Goal: Task Accomplishment & Management: Complete application form

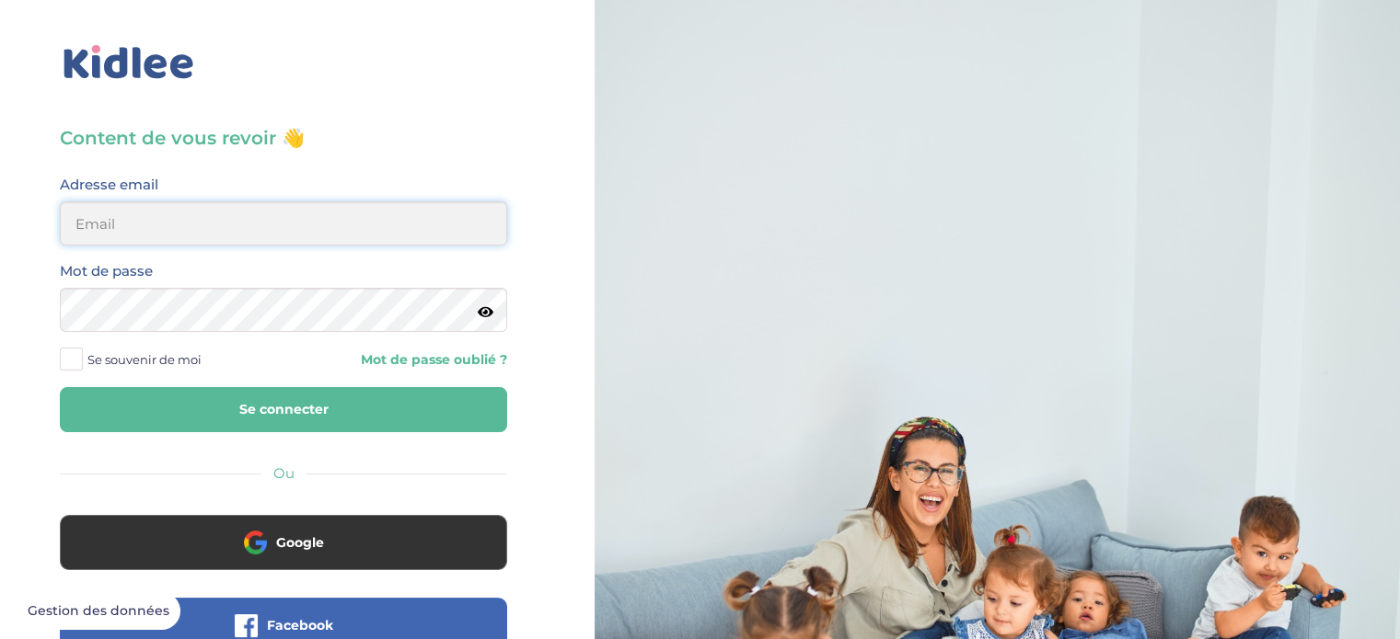
click at [184, 229] on input "email" at bounding box center [283, 224] width 447 height 44
type input "hadrien.miara@gmail.com"
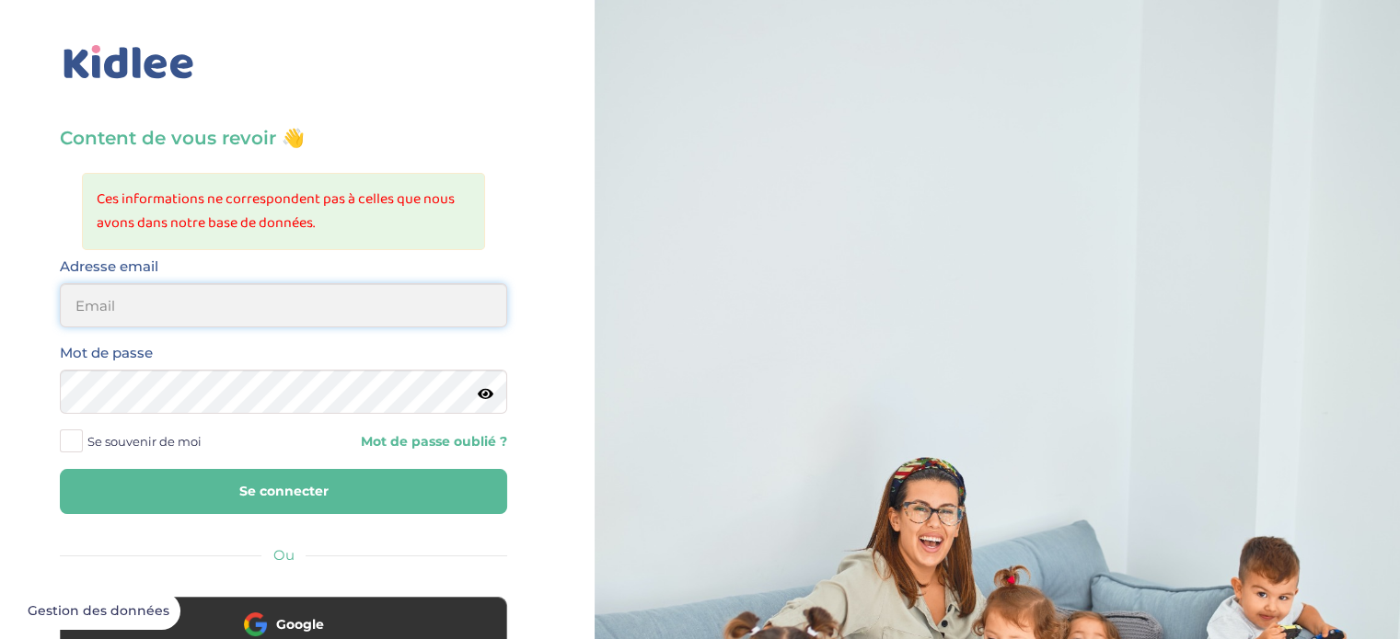
click at [179, 312] on input "email" at bounding box center [283, 305] width 447 height 44
type input "[EMAIL_ADDRESS][DOMAIN_NAME]"
click at [487, 397] on icon at bounding box center [486, 394] width 16 height 14
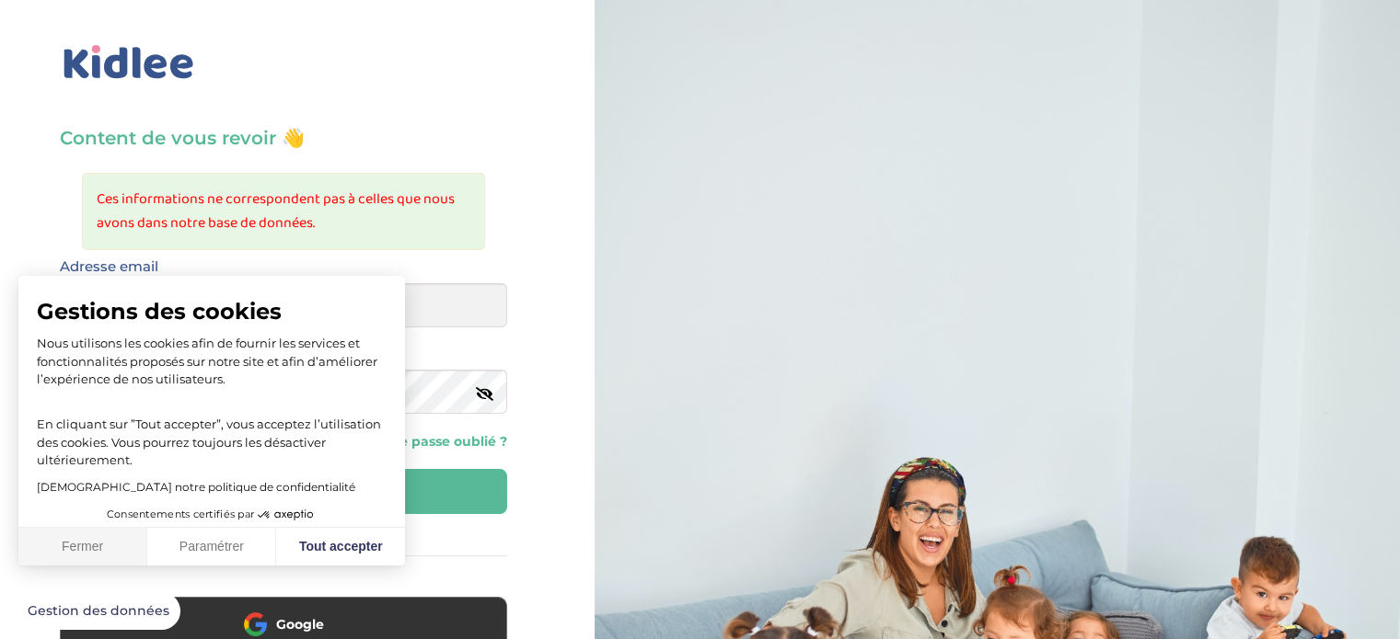
click at [103, 547] on button "Fermer" at bounding box center [82, 547] width 129 height 39
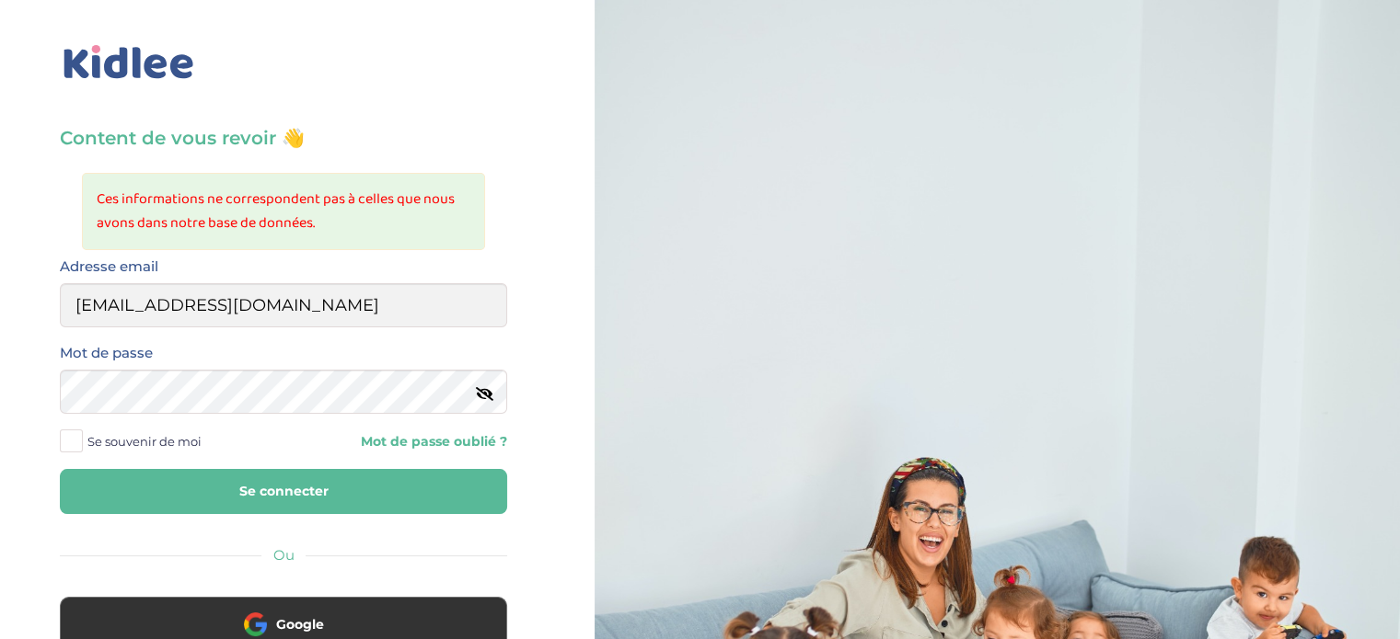
click at [250, 483] on button "Se connecter" at bounding box center [283, 491] width 447 height 45
click at [399, 309] on input "email" at bounding box center [283, 305] width 447 height 44
type input "[EMAIL_ADDRESS][DOMAIN_NAME]"
click at [486, 393] on icon at bounding box center [486, 394] width 16 height 14
click at [249, 490] on button "Se connecter" at bounding box center [283, 491] width 447 height 45
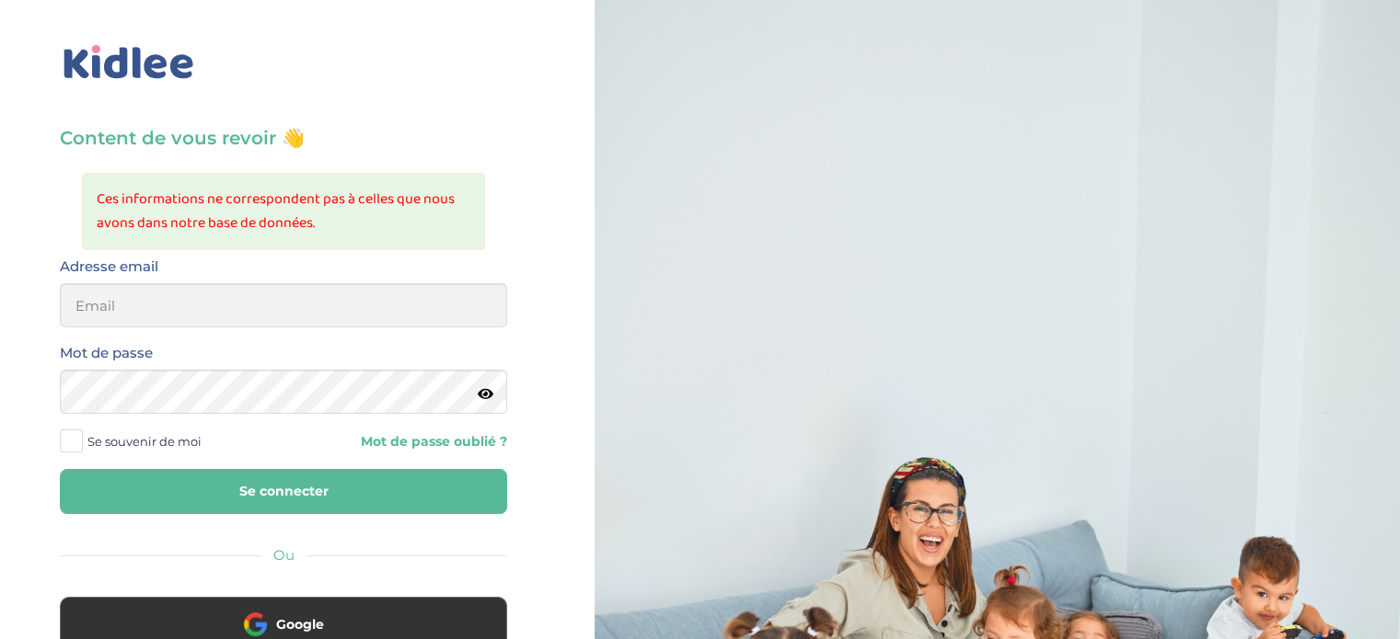
click at [454, 437] on link "Mot de passe oublié ?" at bounding box center [402, 441] width 210 height 17
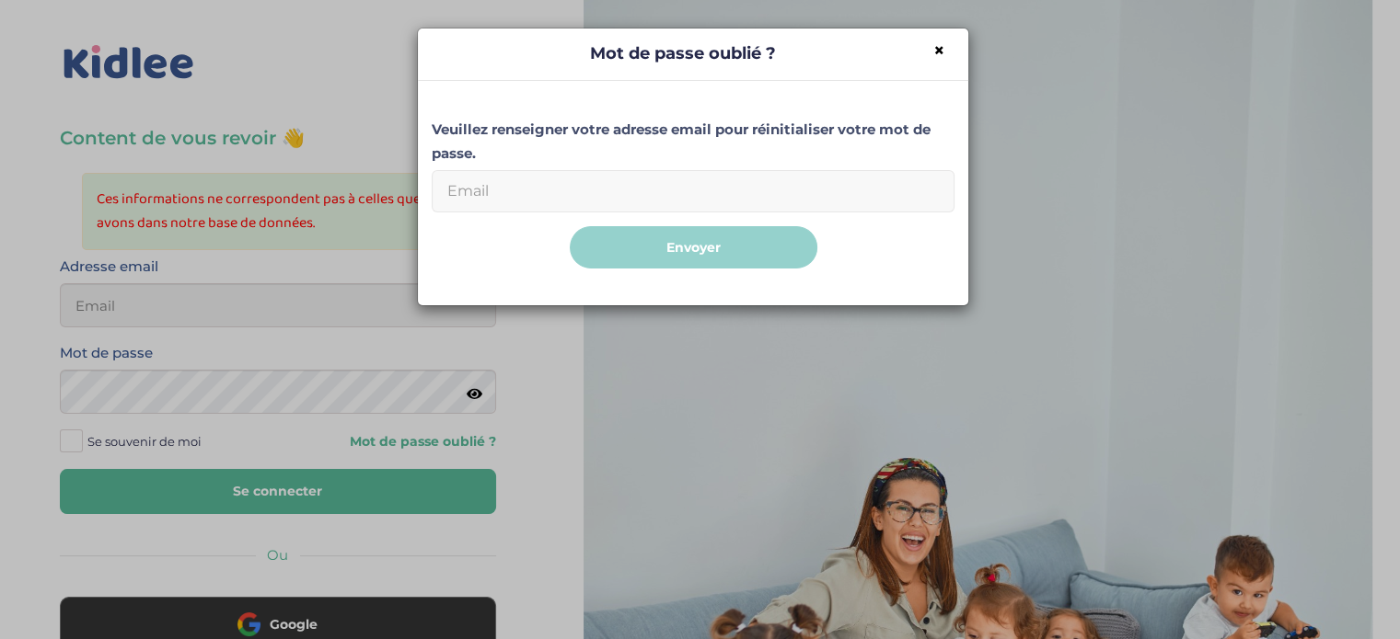
click at [575, 181] on input "Email" at bounding box center [693, 191] width 523 height 42
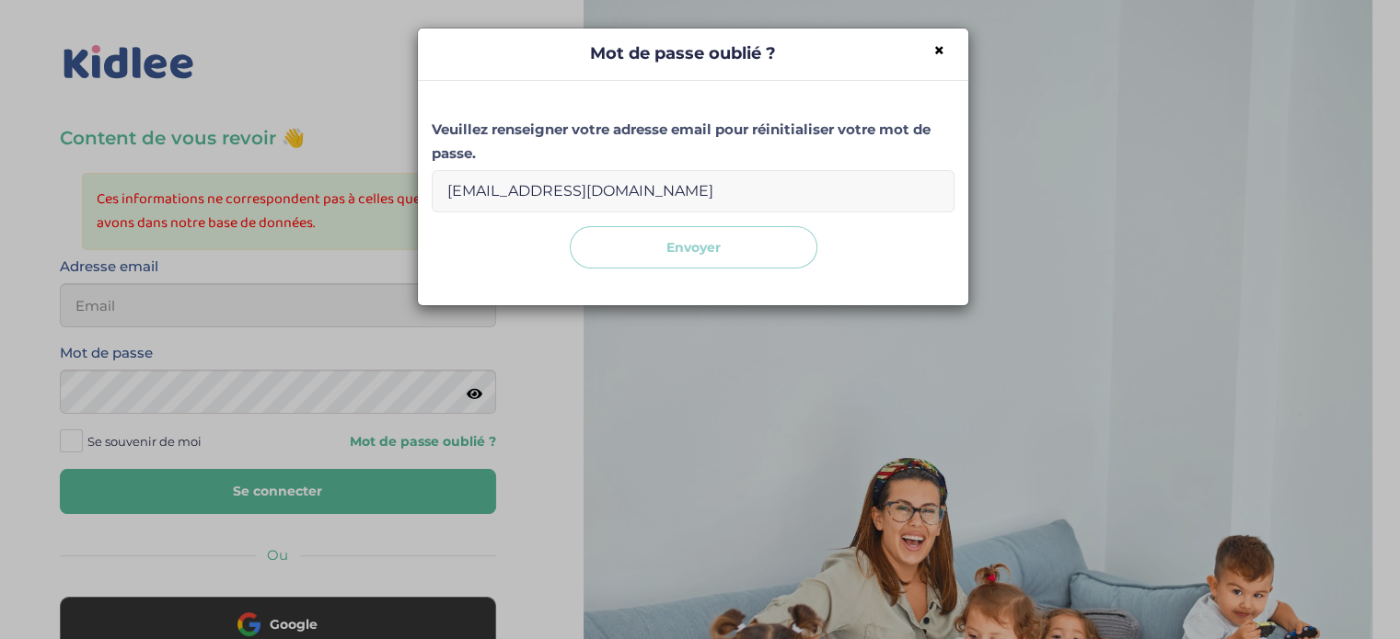
type input "[EMAIL_ADDRESS][DOMAIN_NAME]"
click at [648, 248] on button "Envoyer" at bounding box center [694, 247] width 248 height 43
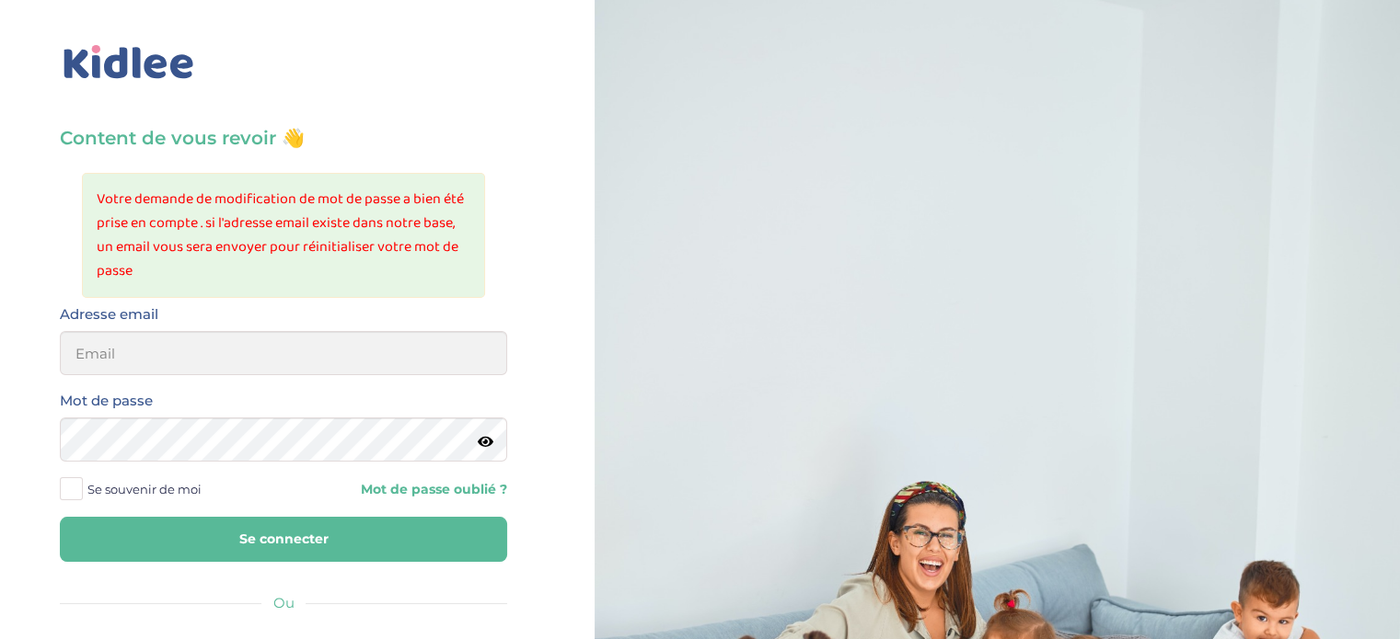
drag, startPoint x: 195, startPoint y: 248, endPoint x: 321, endPoint y: 248, distance: 126.1
click at [321, 248] on li "Votre demande de modification de mot de passe a bien été prise en compte . si l…" at bounding box center [284, 236] width 374 height 96
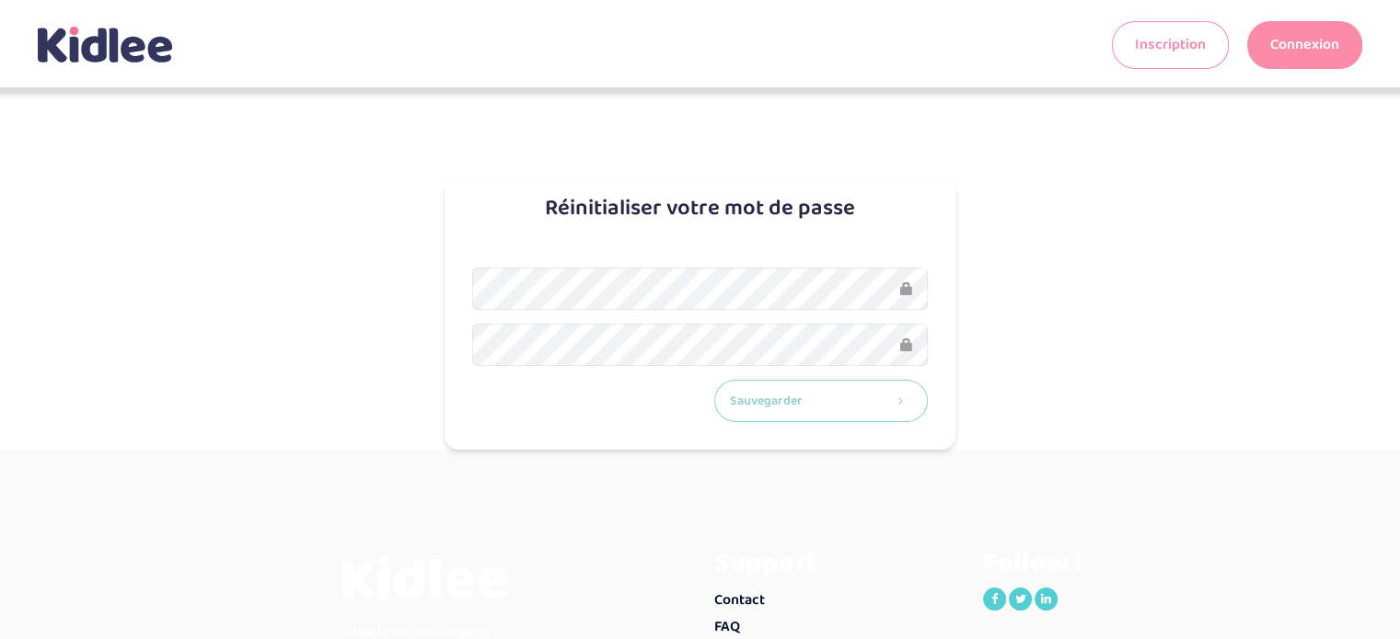
click at [805, 404] on button "Sauvegarder" at bounding box center [821, 401] width 214 height 43
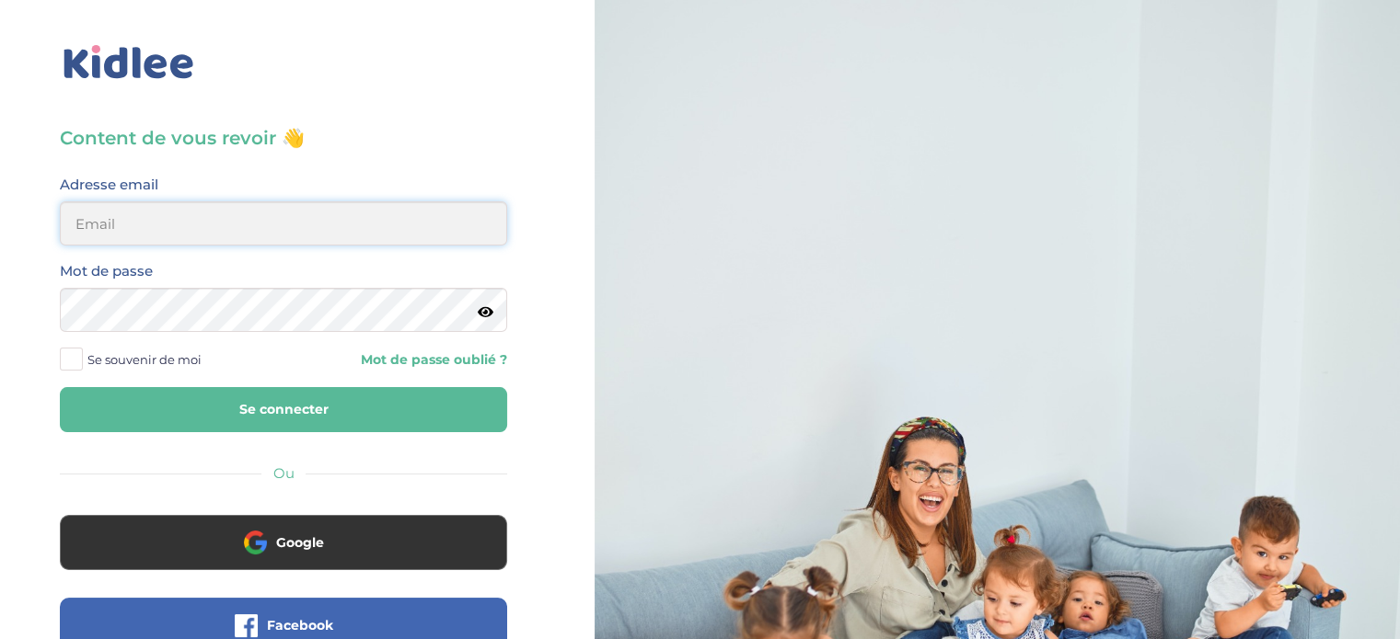
click at [190, 225] on input "email" at bounding box center [283, 224] width 447 height 44
type input "hadrien.miara@gmail.com"
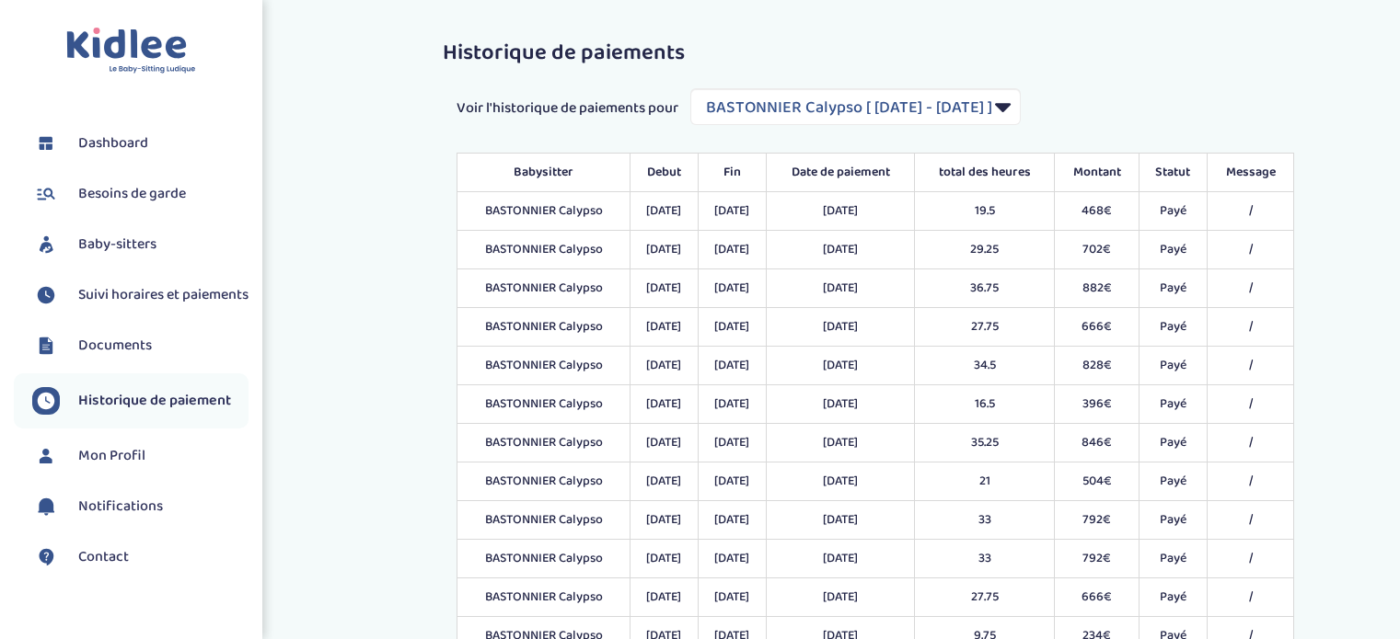
select select "1361"
click at [120, 241] on span "Baby-sitters" at bounding box center [117, 245] width 78 height 22
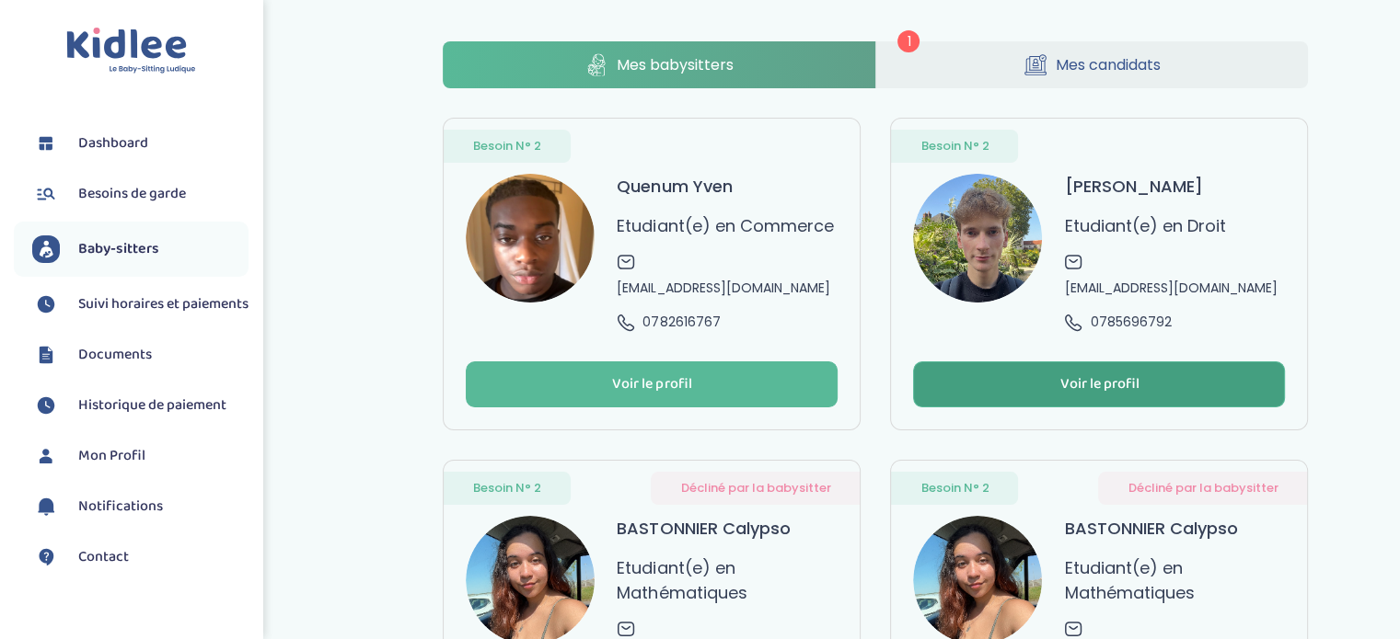
click at [1046, 383] on button "Voir le profil" at bounding box center [1099, 385] width 372 height 46
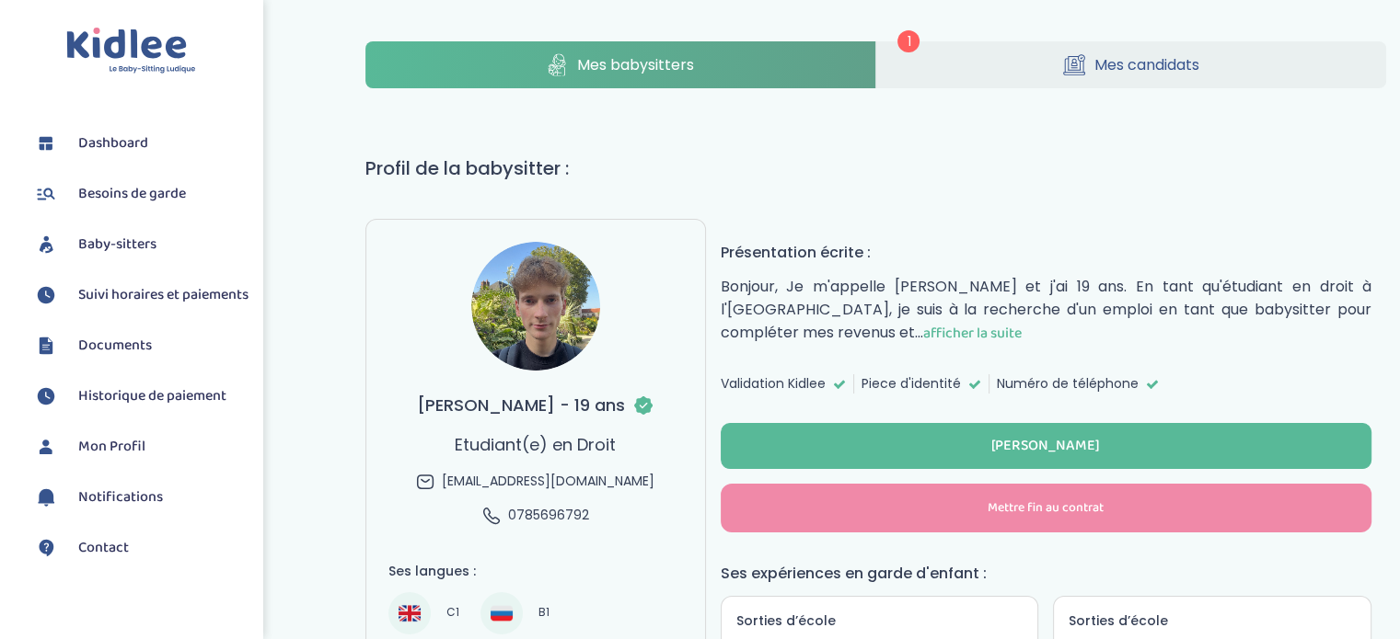
click at [1085, 62] on link "Mes candidats" at bounding box center [1131, 64] width 510 height 47
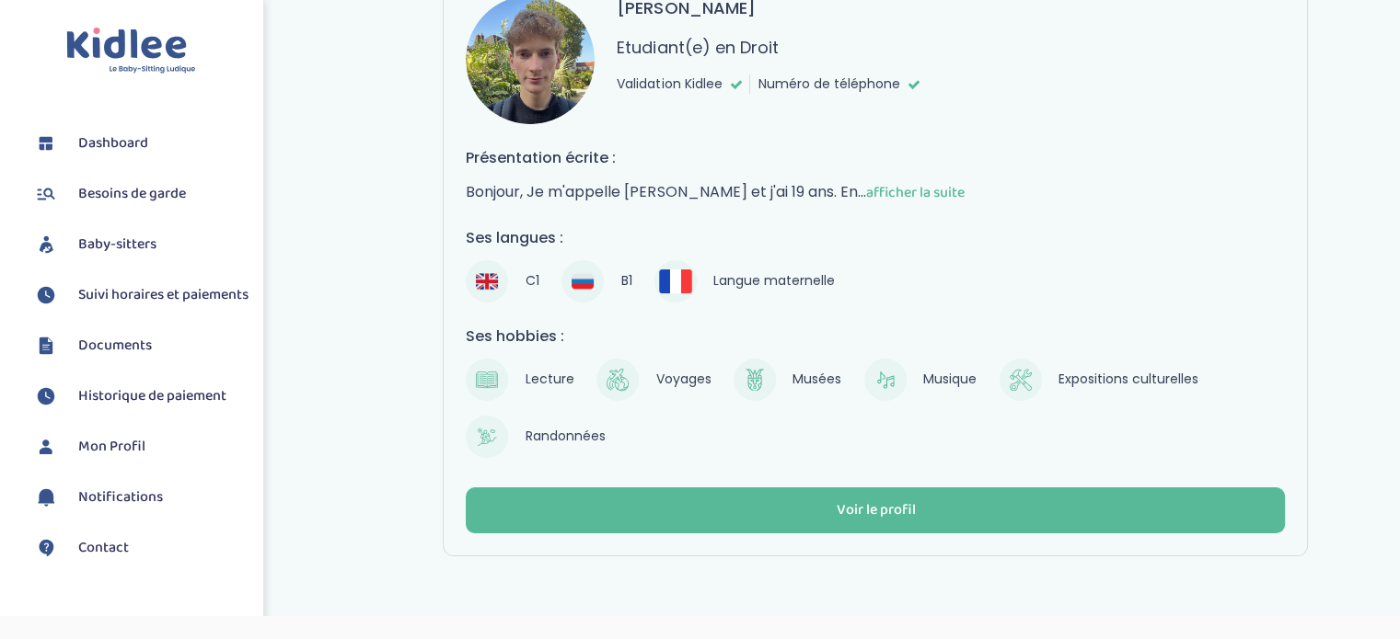
scroll to position [184, 0]
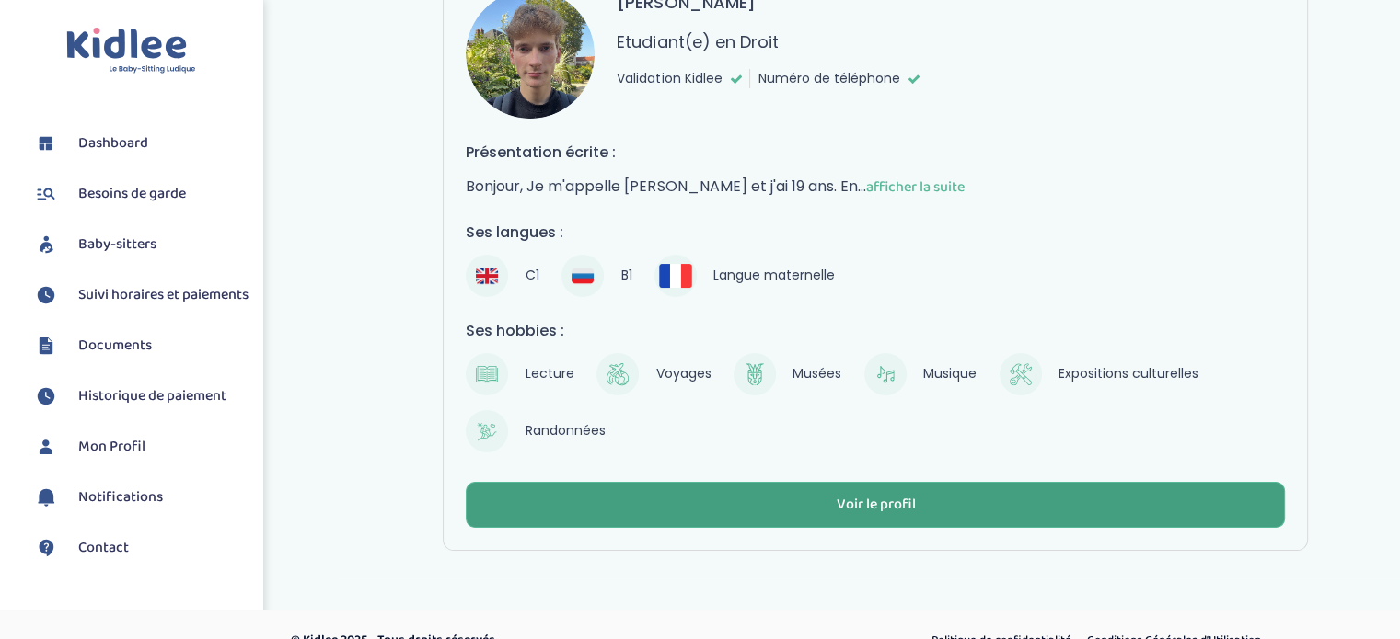
click at [822, 507] on button "Voir le profil" at bounding box center [875, 505] width 819 height 46
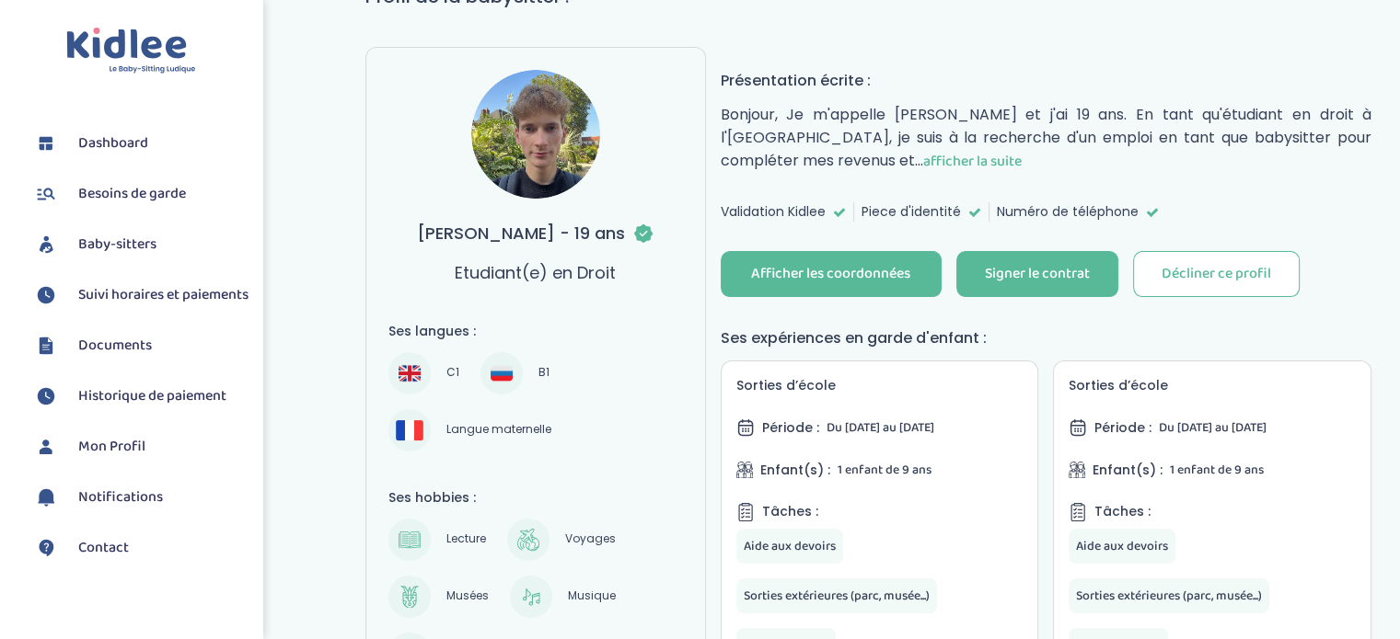
scroll to position [184, 0]
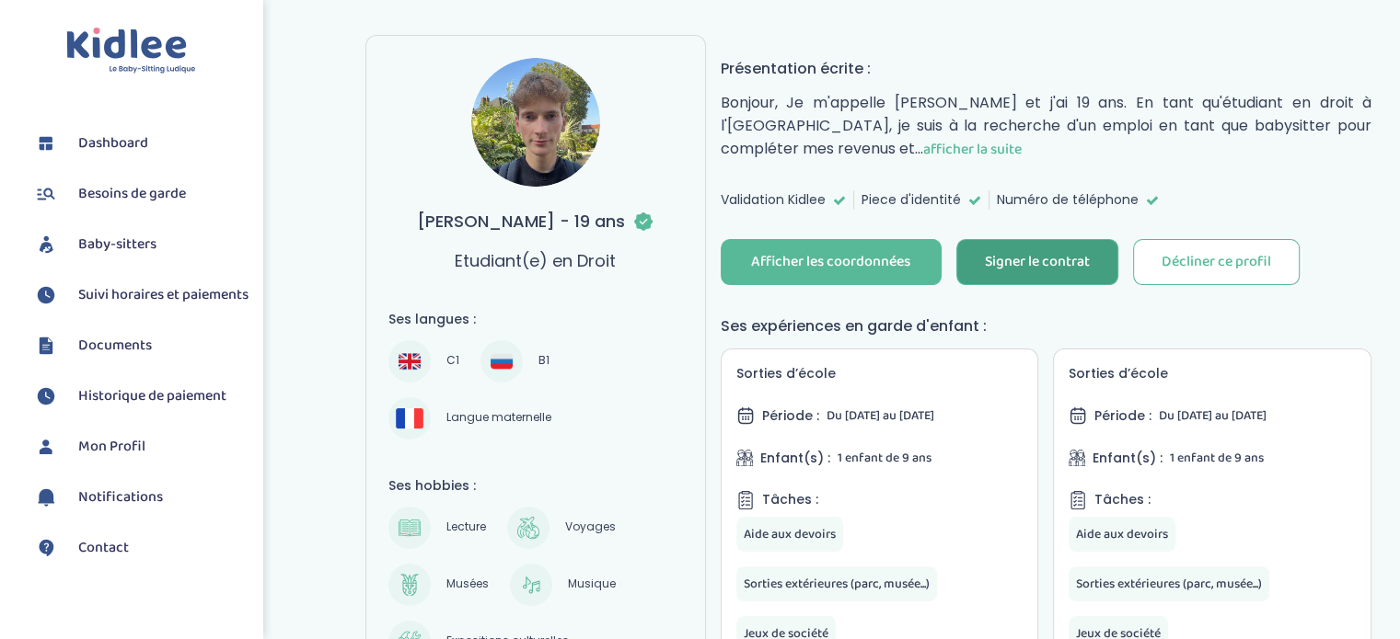
click at [1045, 260] on div "Signer le contrat" at bounding box center [1037, 262] width 105 height 21
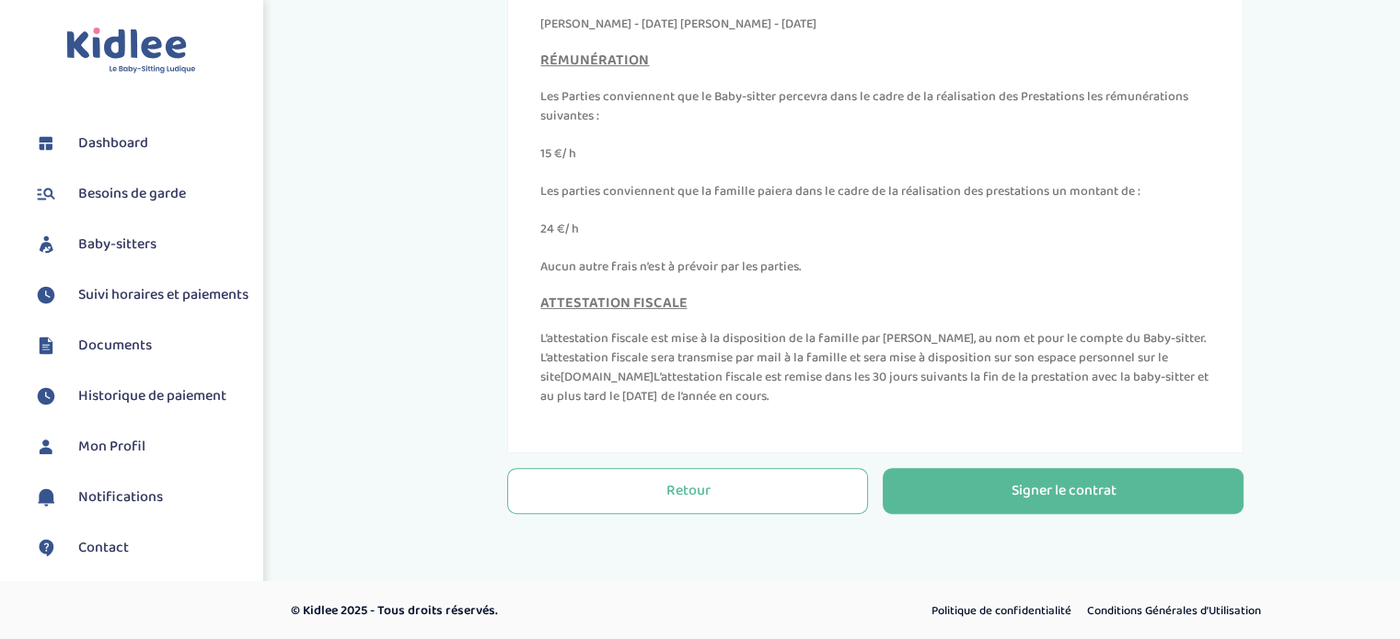
scroll to position [631, 0]
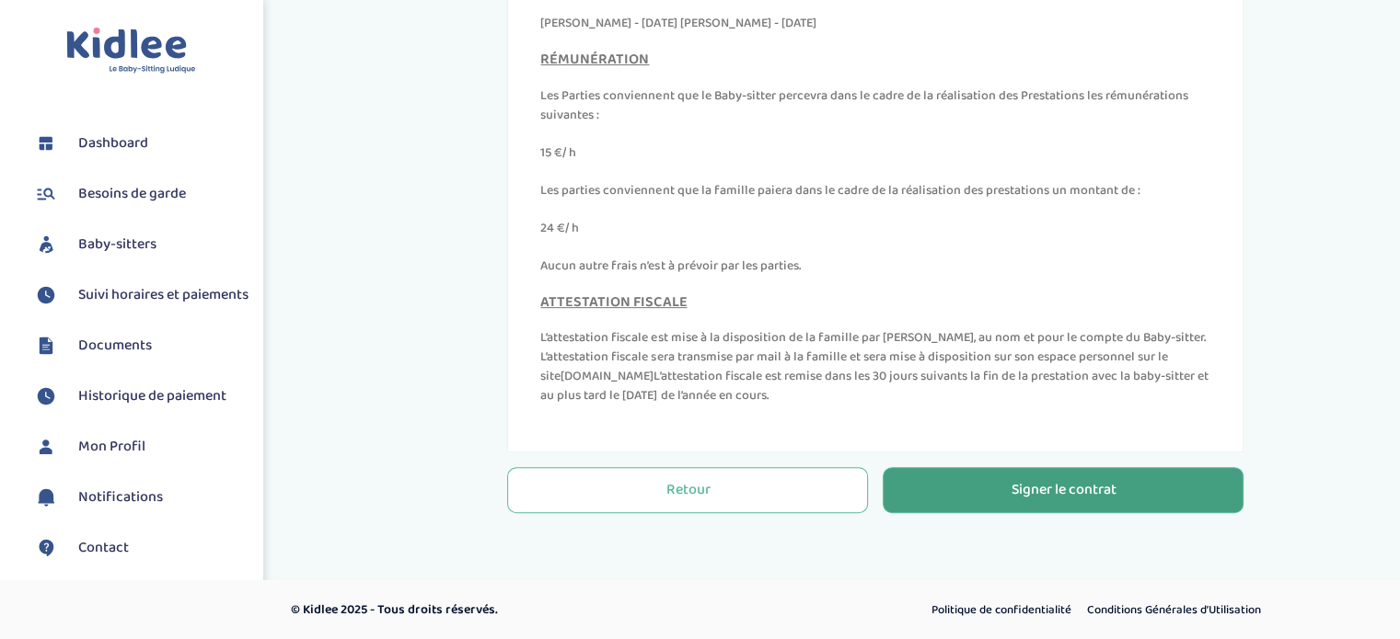
click at [1048, 493] on div "Signer le contrat" at bounding box center [1062, 490] width 105 height 21
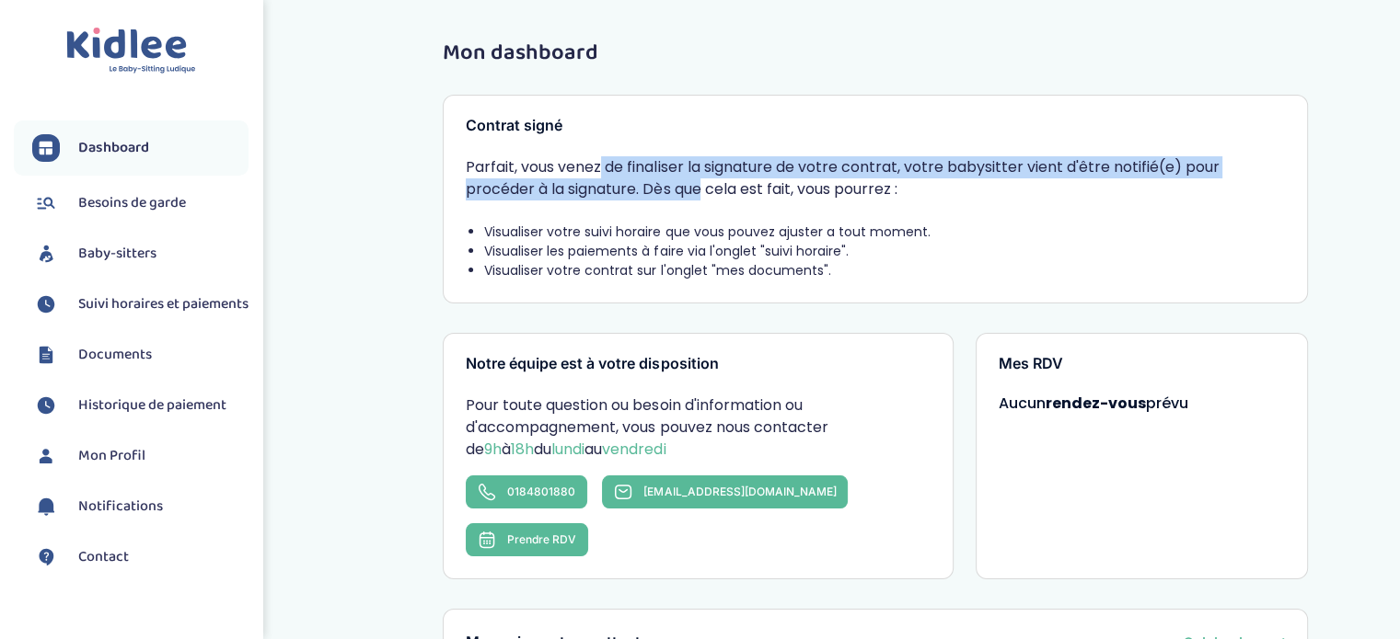
drag, startPoint x: 482, startPoint y: 173, endPoint x: 574, endPoint y: 190, distance: 93.7
click at [574, 190] on p "Parfait, vous venez de finaliser la signature de votre contrat, votre babysitte…" at bounding box center [875, 178] width 819 height 44
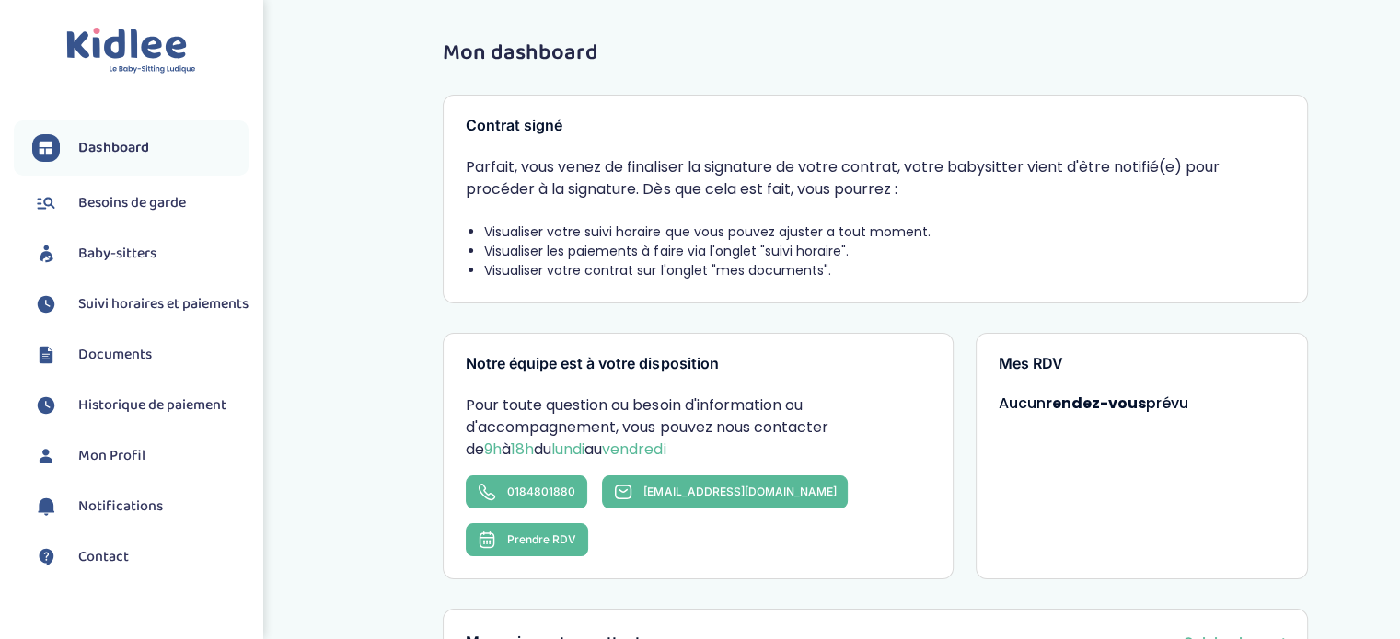
click at [755, 189] on p "Parfait, vous venez de finaliser la signature de votre contrat, votre babysitte…" at bounding box center [875, 178] width 819 height 44
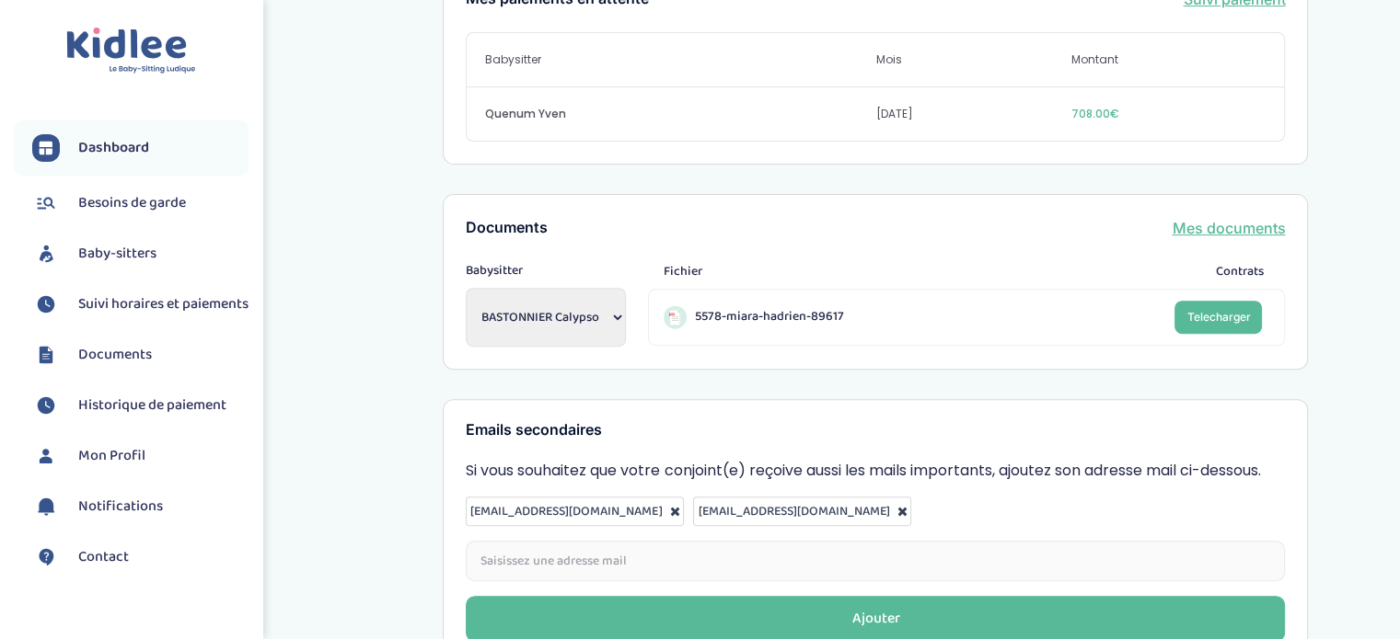
scroll to position [740, 0]
